Goal: Task Accomplishment & Management: Complete application form

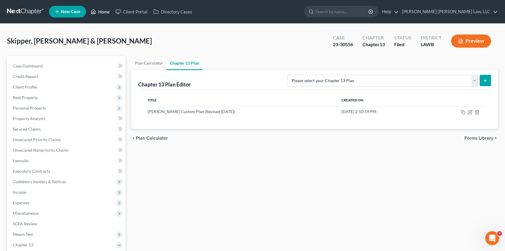
click at [100, 11] on link "Home" at bounding box center [100, 11] width 25 height 11
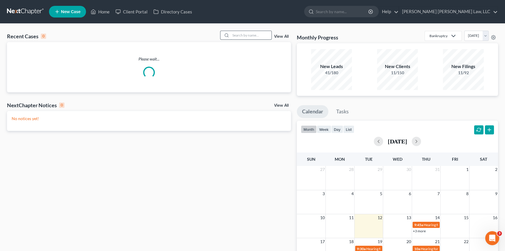
click at [236, 35] on input "search" at bounding box center [251, 35] width 41 height 8
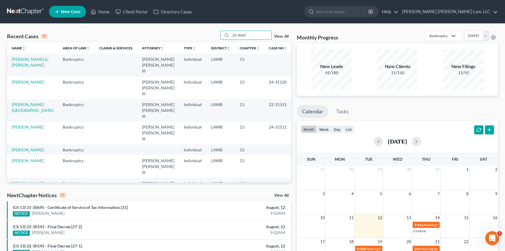
type input "25-30697"
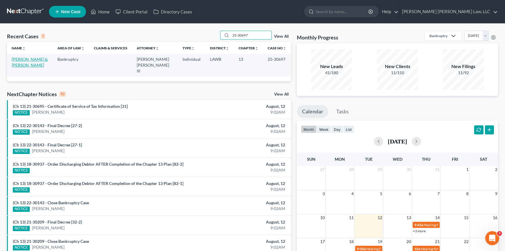
click at [30, 59] on link "[PERSON_NAME] & [PERSON_NAME]" at bounding box center [30, 62] width 36 height 11
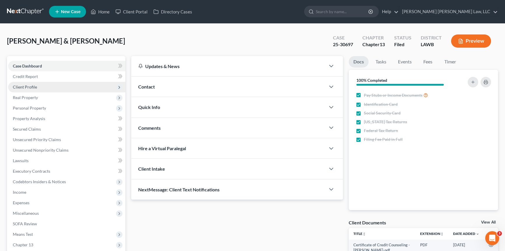
scroll to position [69, 0]
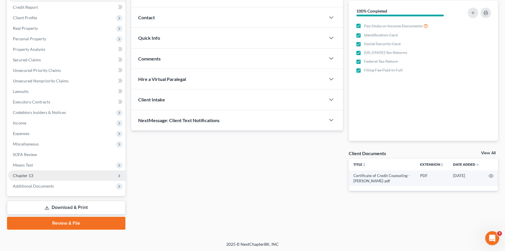
click at [29, 175] on span "Chapter 13" at bounding box center [23, 175] width 20 height 5
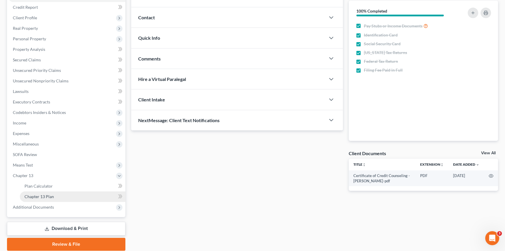
click at [55, 195] on link "Chapter 13 Plan" at bounding box center [73, 196] width 106 height 11
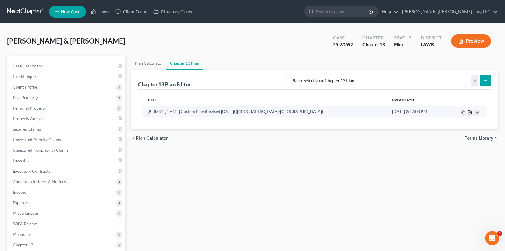
click at [470, 112] on icon "button" at bounding box center [470, 111] width 3 height 3
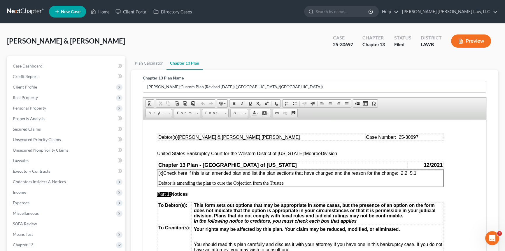
click at [419, 175] on p "[x] Check here if this is an amended plan and list the plan sections that have …" at bounding box center [300, 172] width 284 height 5
click at [287, 184] on p "Debtor is amending the plan to cure the Objection from the Trustee" at bounding box center [300, 182] width 284 height 5
click at [405, 174] on p "[x] Check here if this is an amended plan and list the plan sections that have …" at bounding box center [300, 172] width 284 height 5
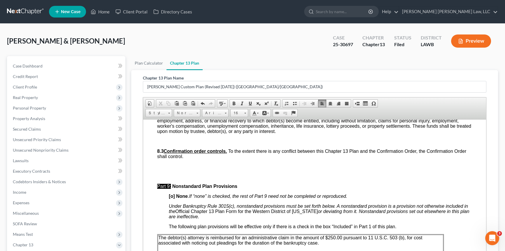
scroll to position [1777, 0]
click at [172, 109] on p at bounding box center [320, 105] width 303 height 5
click at [214, 109] on p "Centric FCU $" at bounding box center [320, 105] width 303 height 5
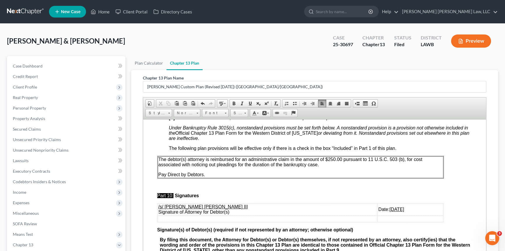
scroll to position [1936, 0]
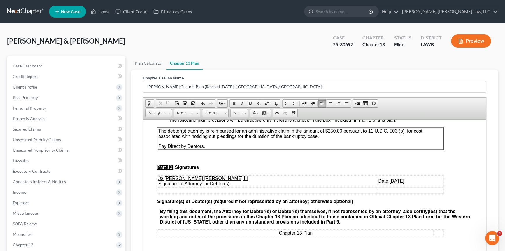
click at [390, 183] on u "[DATE]" at bounding box center [397, 180] width 15 height 5
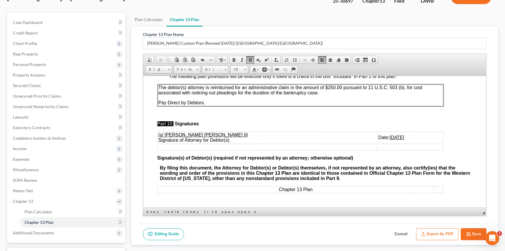
scroll to position [90, 0]
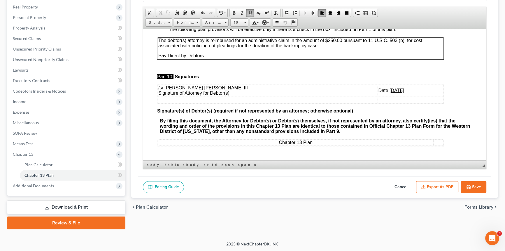
click at [435, 186] on button "Export as PDF" at bounding box center [437, 187] width 42 height 12
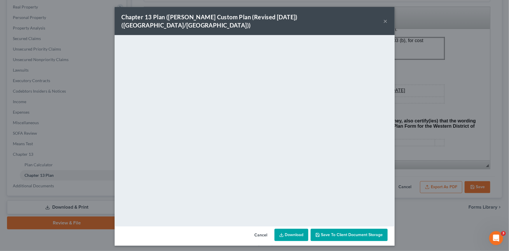
click at [384, 18] on button "×" at bounding box center [386, 21] width 4 height 7
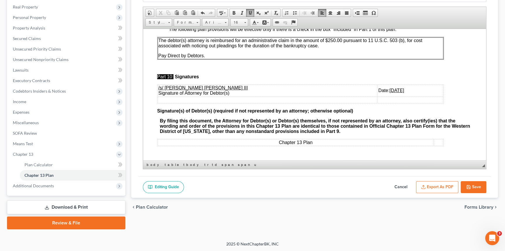
click at [473, 186] on button "Save" at bounding box center [474, 187] width 26 height 12
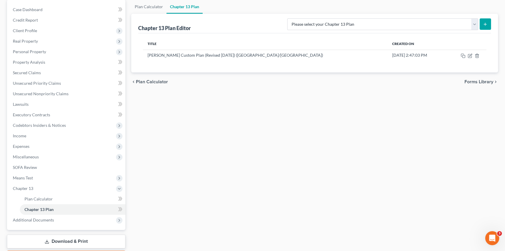
scroll to position [0, 0]
